Goal: Task Accomplishment & Management: Use online tool/utility

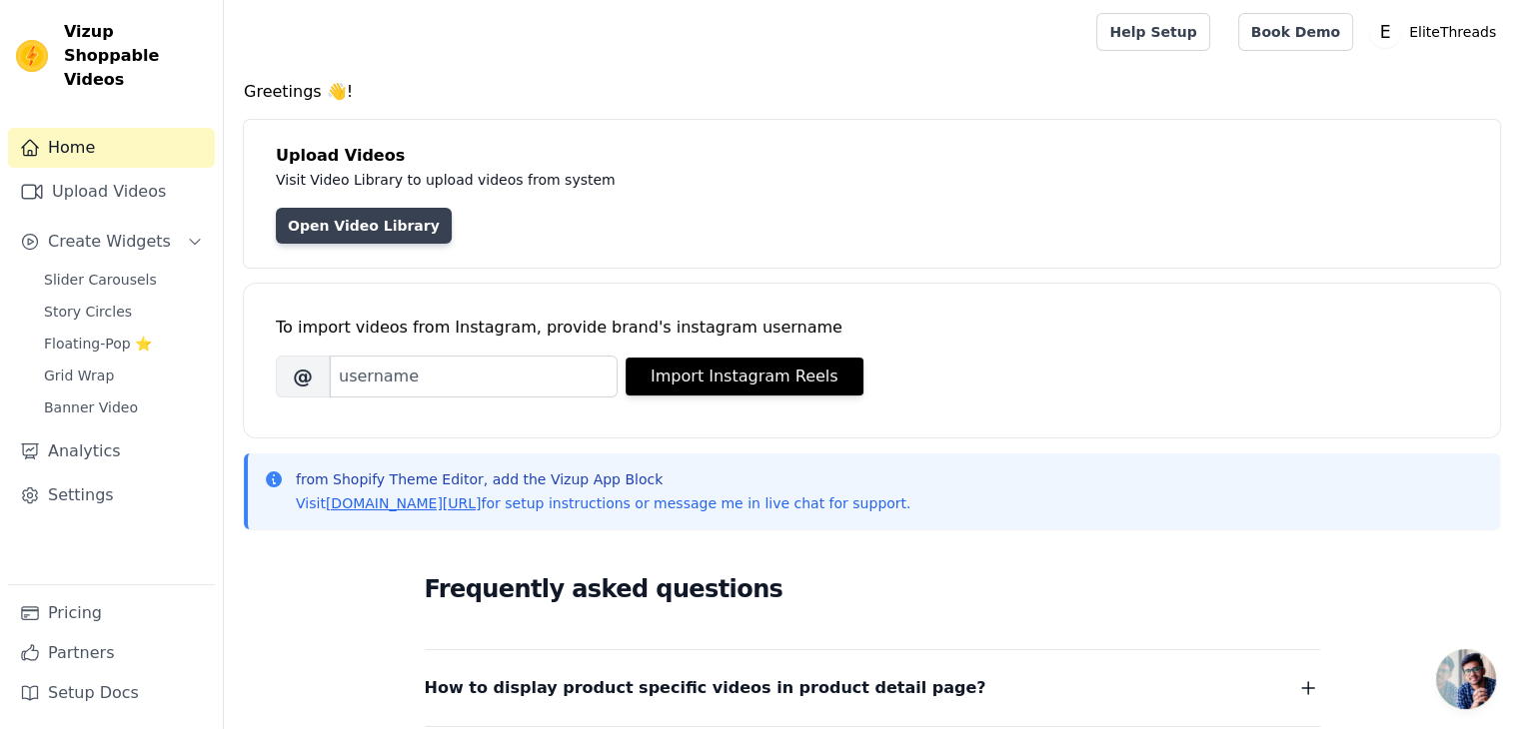
click at [399, 225] on link "Open Video Library" at bounding box center [364, 226] width 176 height 36
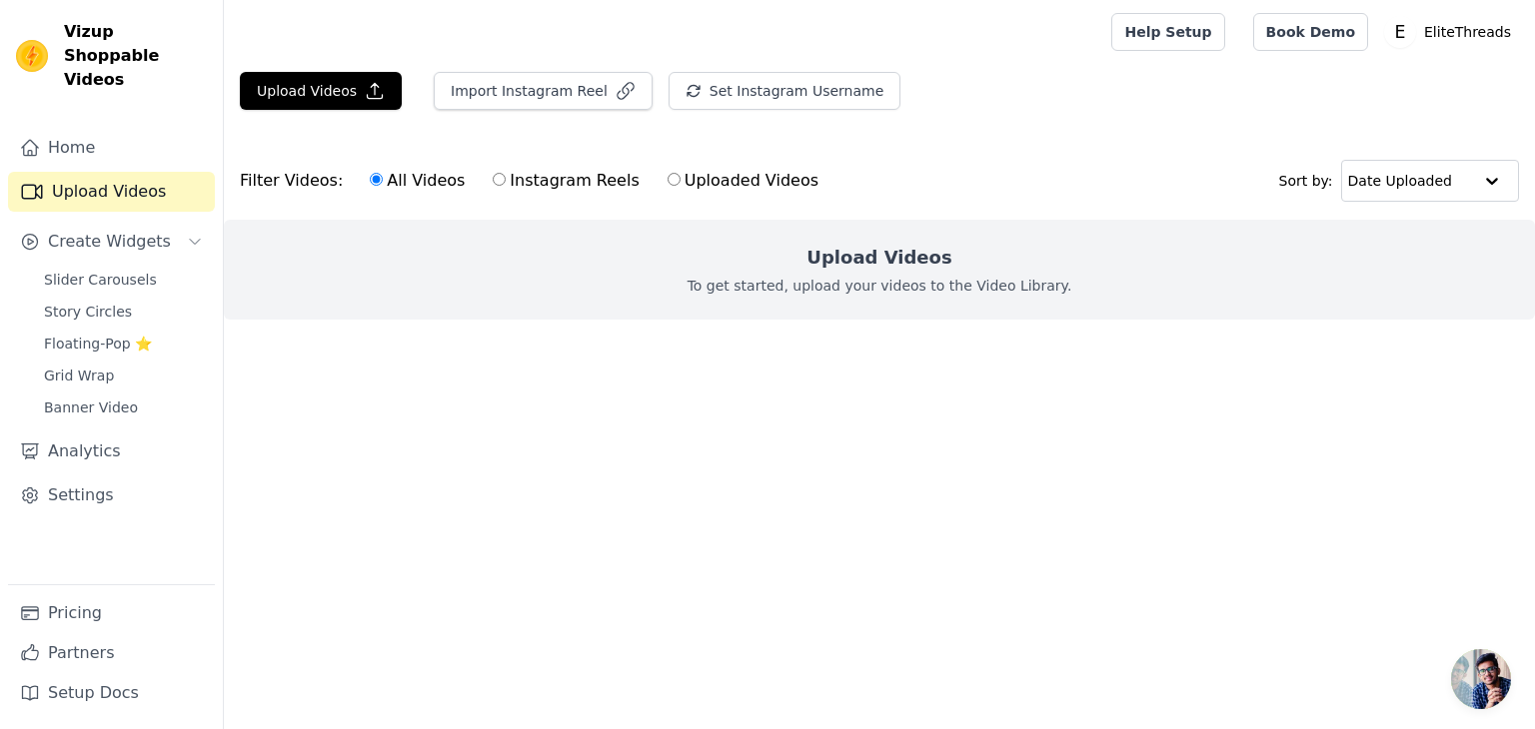
click at [497, 179] on label "Instagram Reels" at bounding box center [566, 181] width 148 height 26
click at [497, 179] on input "Instagram Reels" at bounding box center [499, 179] width 13 height 13
radio input "true"
click at [666, 182] on label "Uploaded Videos" at bounding box center [742, 181] width 153 height 26
click at [667, 182] on input "Uploaded Videos" at bounding box center [673, 179] width 13 height 13
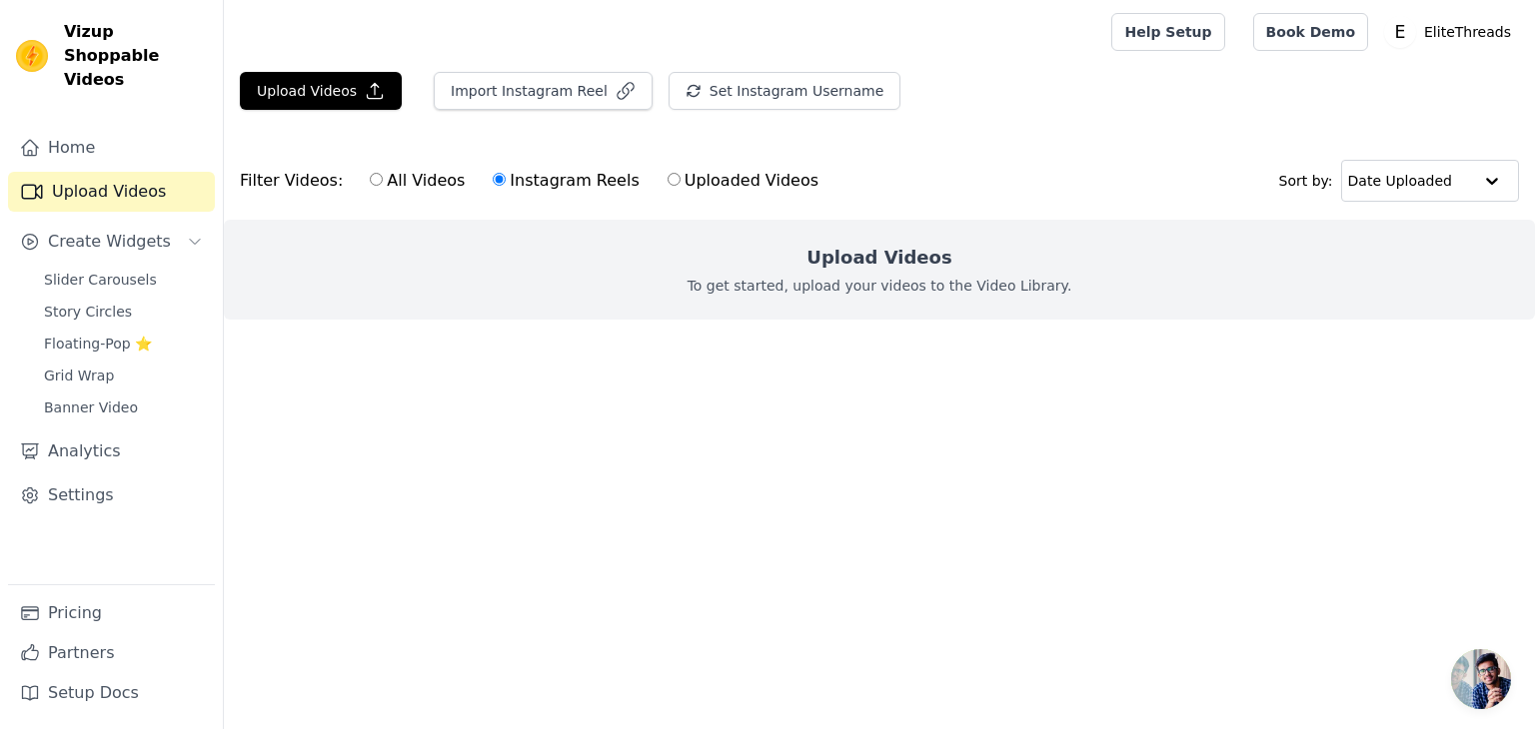
radio input "true"
